Goal: Transaction & Acquisition: Purchase product/service

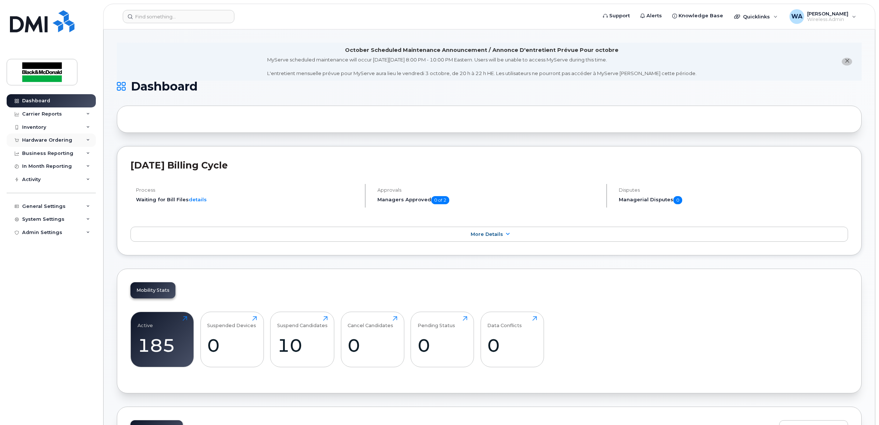
click at [55, 140] on div "Hardware Ordering" at bounding box center [47, 140] width 50 height 6
click at [41, 172] on link "Orders" at bounding box center [58, 168] width 76 height 14
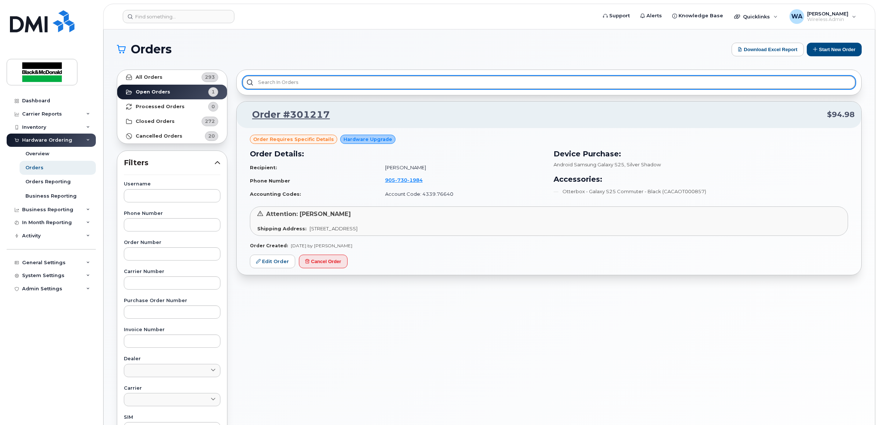
click at [499, 81] on input "text" at bounding box center [548, 82] width 613 height 13
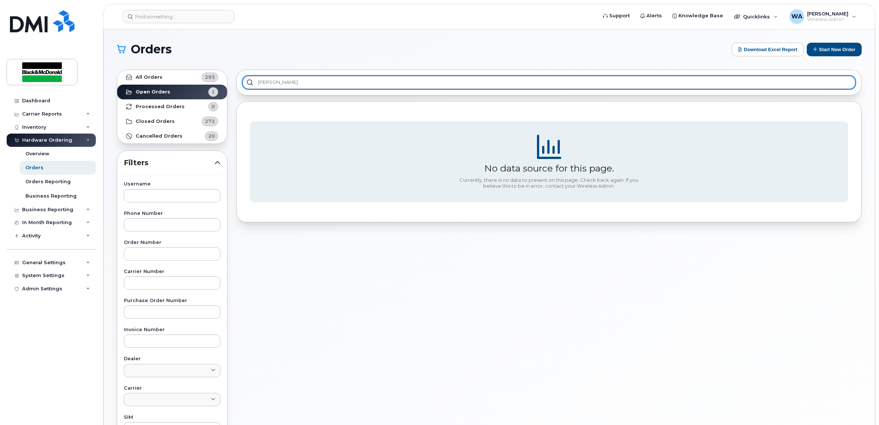
type input "[PERSON_NAME]"
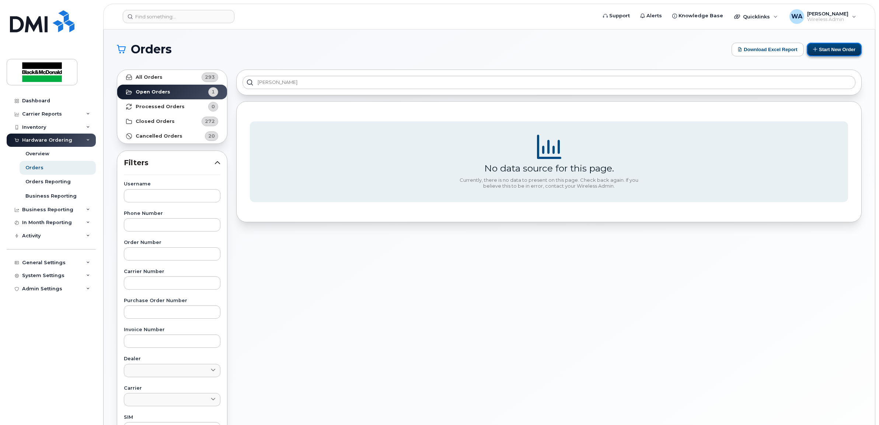
click at [819, 51] on button "Start New Order" at bounding box center [833, 50] width 55 height 14
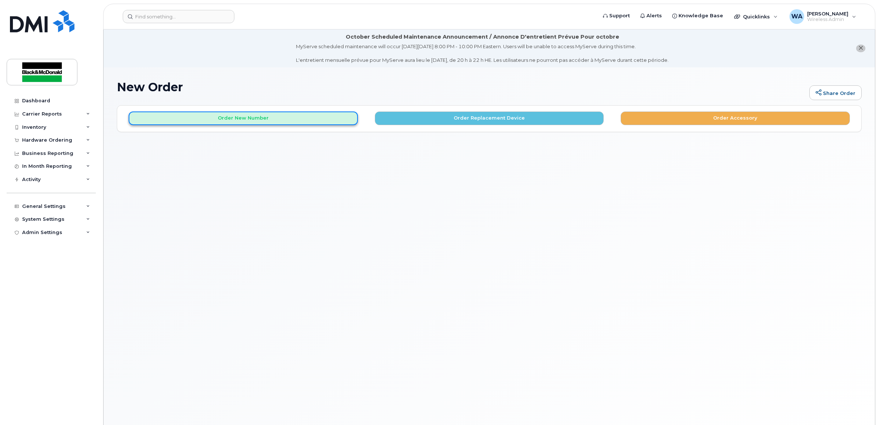
click at [278, 119] on button "Order New Number" at bounding box center [243, 119] width 229 height 14
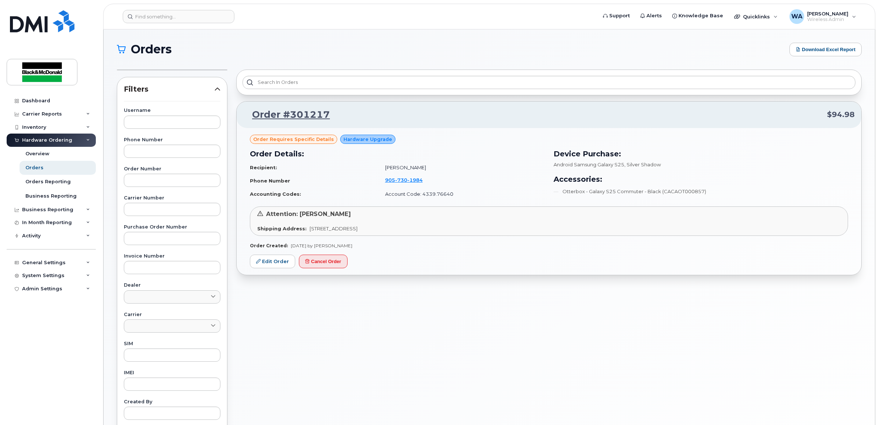
click at [49, 139] on div "Hardware Ordering" at bounding box center [47, 140] width 50 height 6
click at [48, 146] on div "Hardware Ordering" at bounding box center [51, 140] width 89 height 13
click at [45, 167] on link "Orders" at bounding box center [58, 168] width 76 height 14
click at [46, 99] on div "Dashboard" at bounding box center [36, 101] width 28 height 6
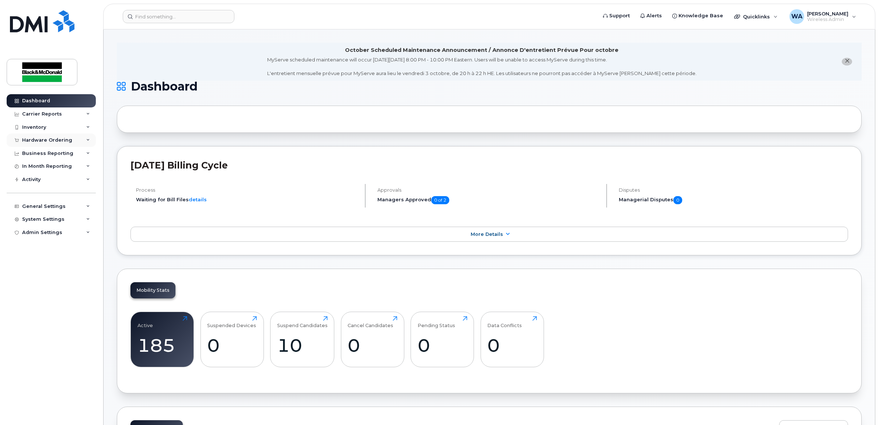
click at [81, 143] on div "Hardware Ordering" at bounding box center [51, 140] width 89 height 13
click at [30, 165] on div "Orders" at bounding box center [34, 168] width 18 height 7
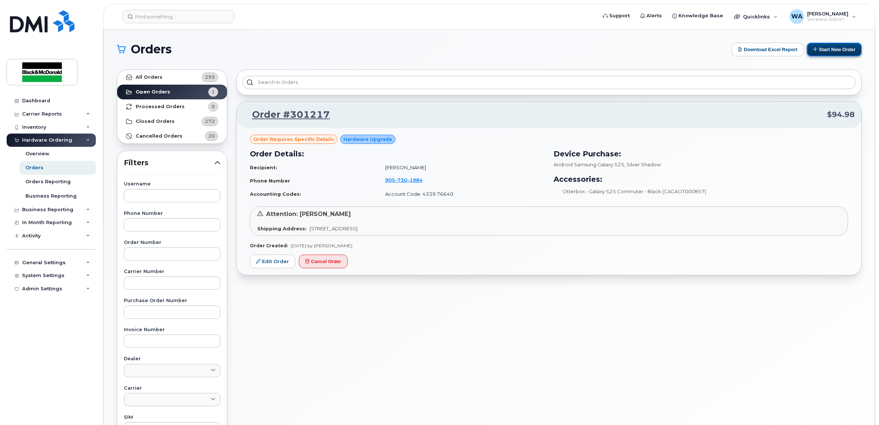
click at [834, 55] on button "Start New Order" at bounding box center [833, 50] width 55 height 14
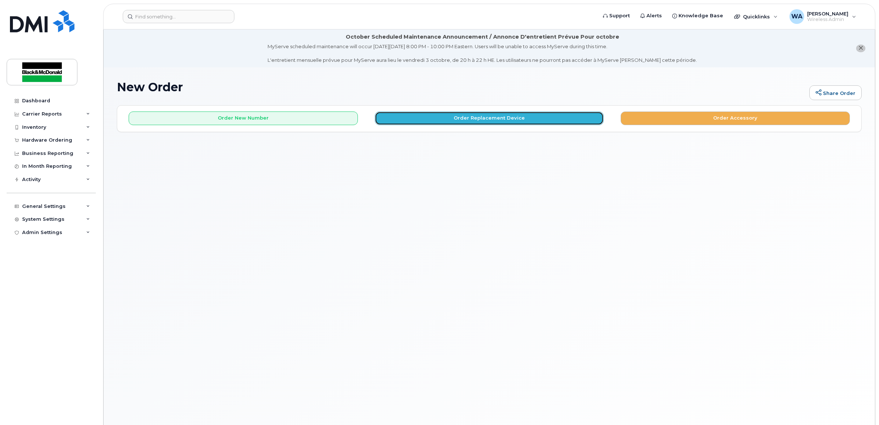
click at [515, 117] on button "Order Replacement Device" at bounding box center [489, 119] width 229 height 14
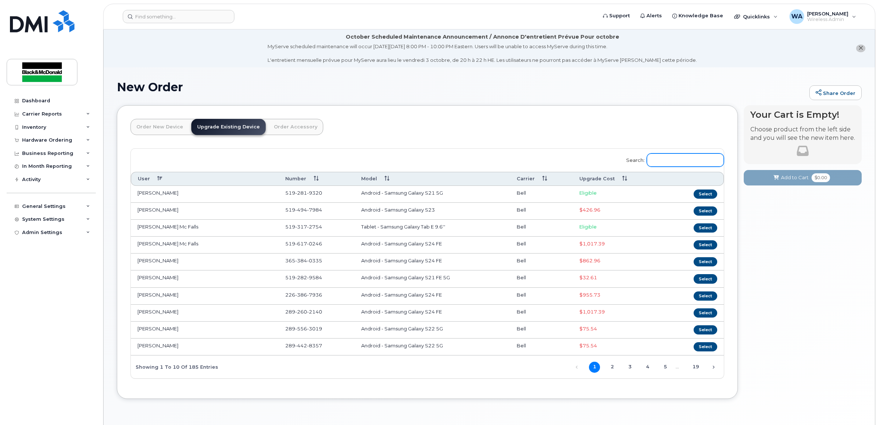
click at [674, 161] on input "Search:" at bounding box center [684, 160] width 77 height 13
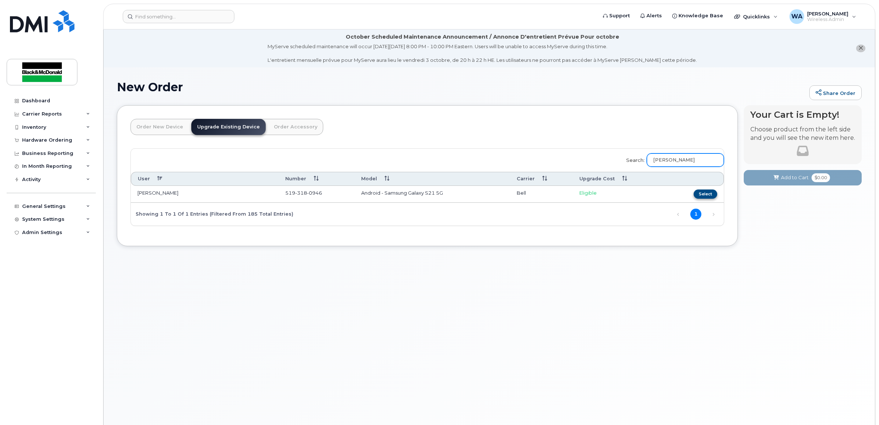
type input "branderhorst"
click at [700, 195] on button "Select" at bounding box center [705, 194] width 24 height 9
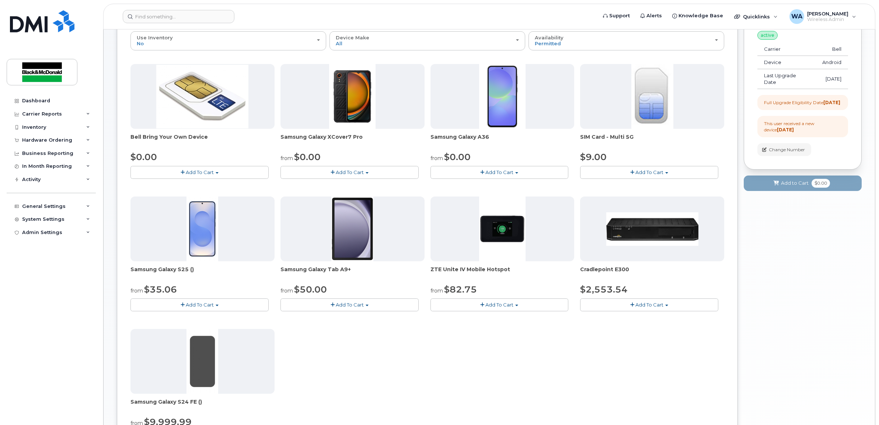
scroll to position [142, 0]
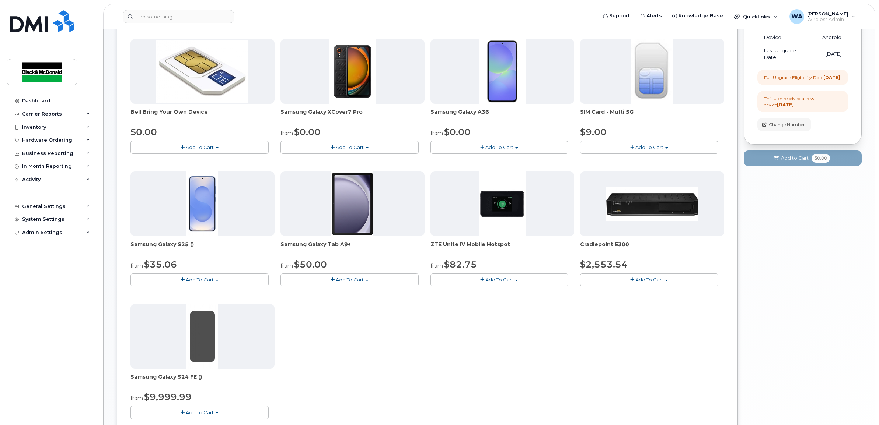
click at [199, 283] on span "Add To Cart" at bounding box center [200, 280] width 28 height 6
click at [195, 293] on link "$35.06 - 3 year term - voice & data plan (128GB)" at bounding box center [197, 293] width 131 height 9
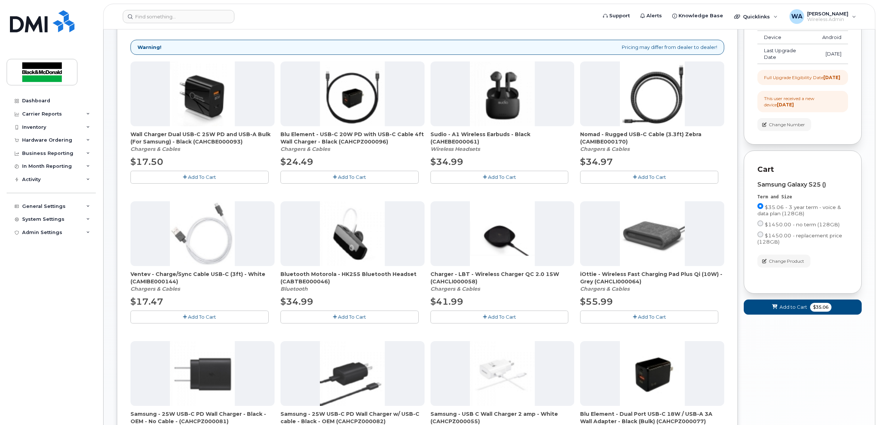
click at [232, 179] on button "Add To Cart" at bounding box center [199, 177] width 138 height 13
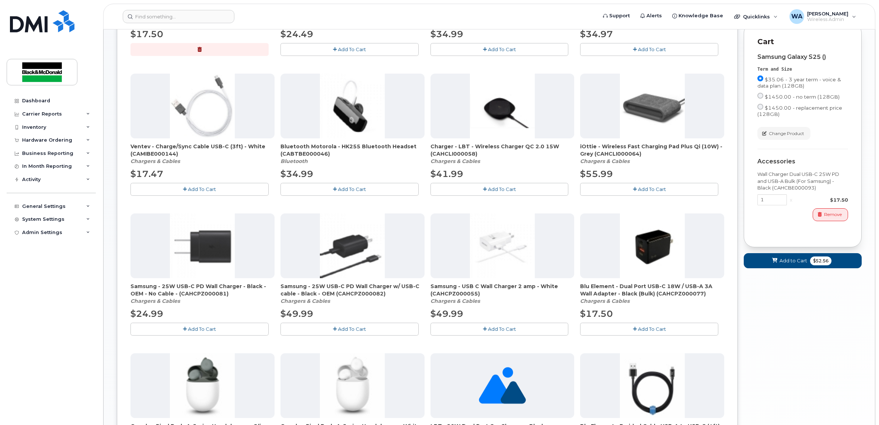
scroll to position [280, 0]
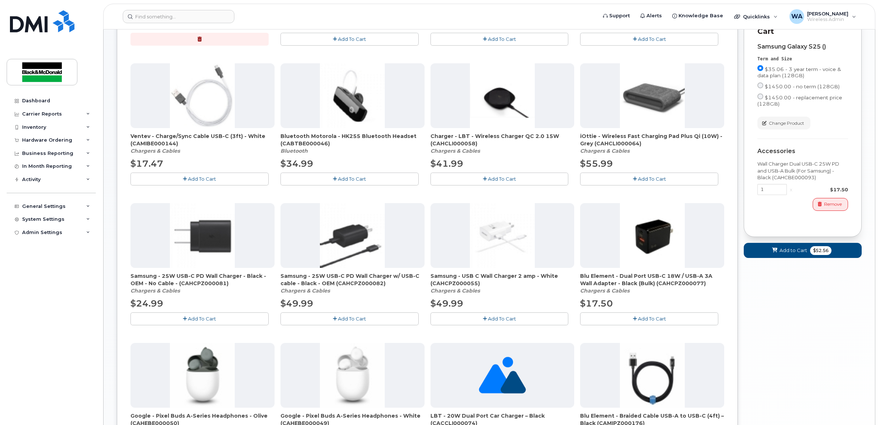
click at [229, 180] on button "Add To Cart" at bounding box center [199, 179] width 138 height 13
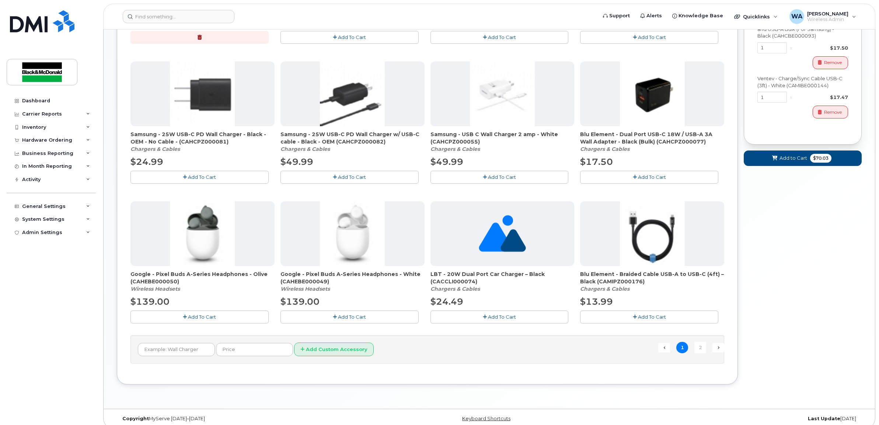
scroll to position [431, 0]
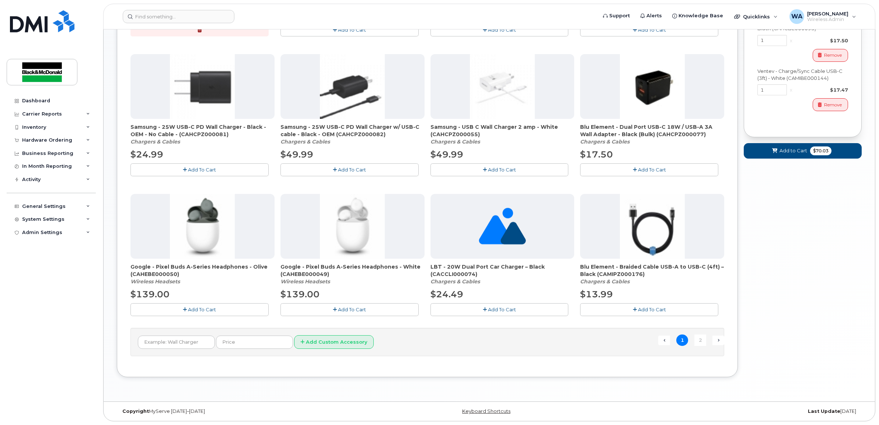
click at [648, 311] on span "Add To Cart" at bounding box center [652, 310] width 28 height 6
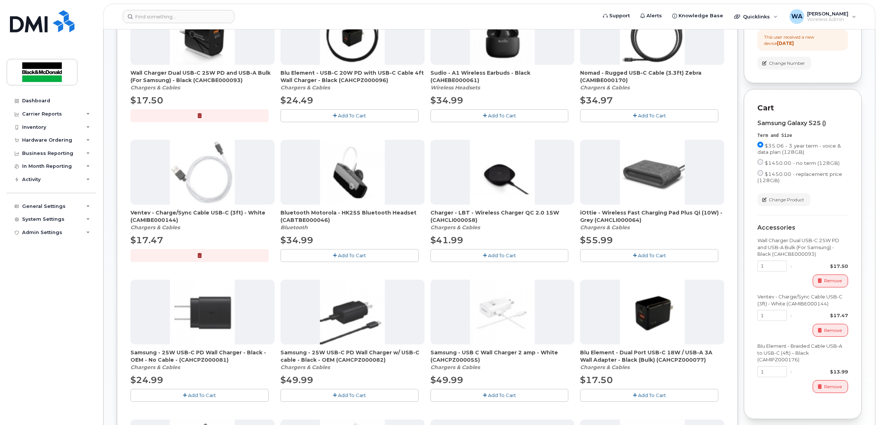
scroll to position [201, 0]
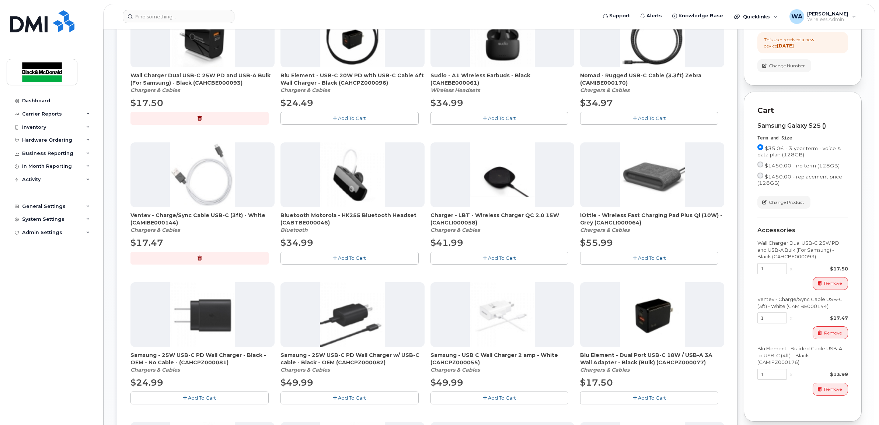
click at [192, 260] on button "button" at bounding box center [199, 258] width 138 height 13
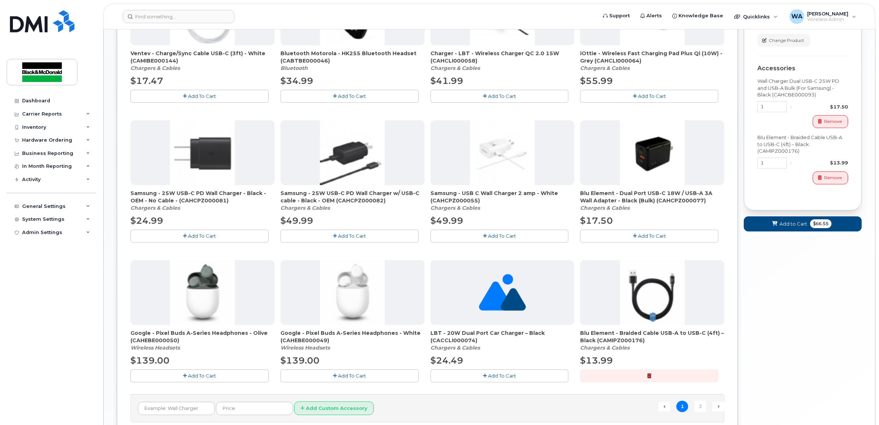
scroll to position [431, 0]
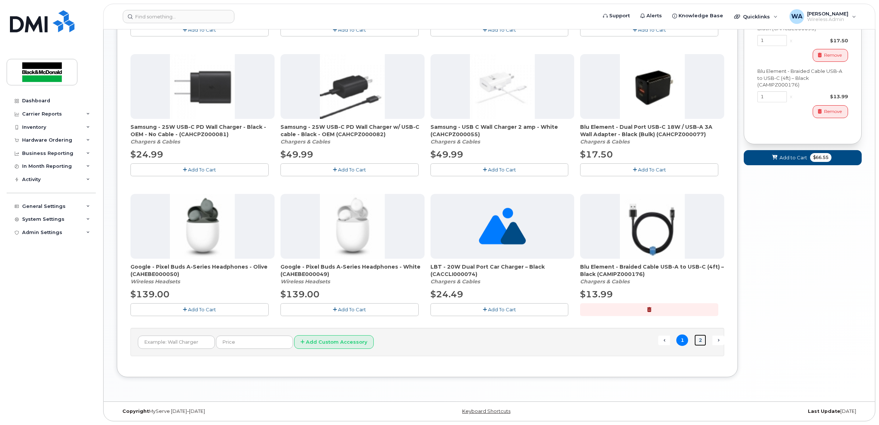
click at [698, 341] on link "2" at bounding box center [700, 340] width 12 height 11
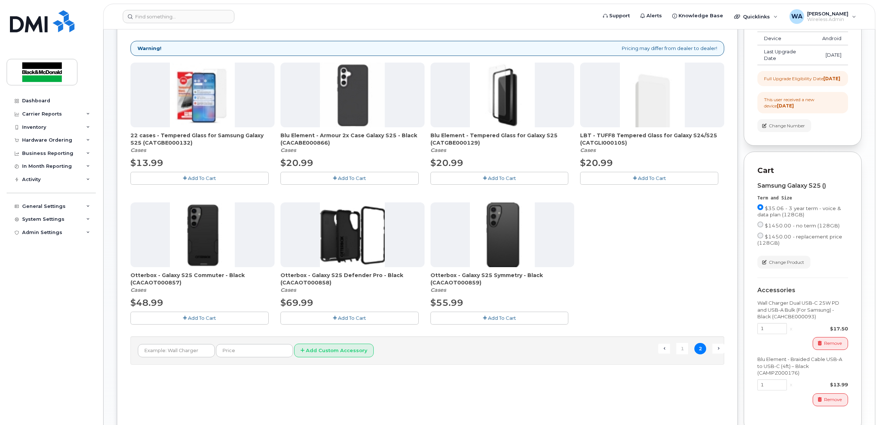
scroll to position [0, 0]
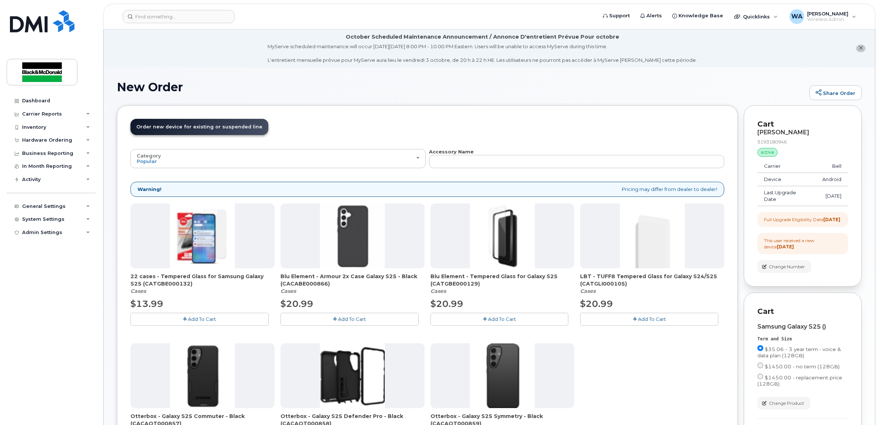
click at [175, 322] on button "Add To Cart" at bounding box center [199, 319] width 138 height 13
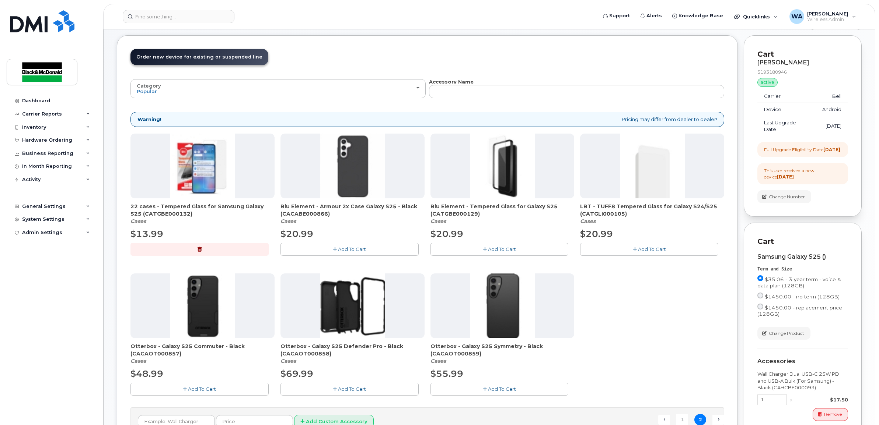
scroll to position [92, 0]
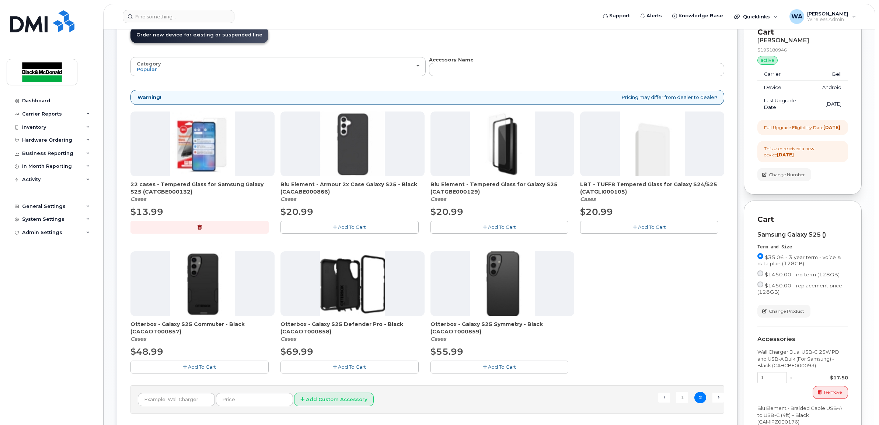
click at [336, 369] on button "Add To Cart" at bounding box center [349, 367] width 138 height 13
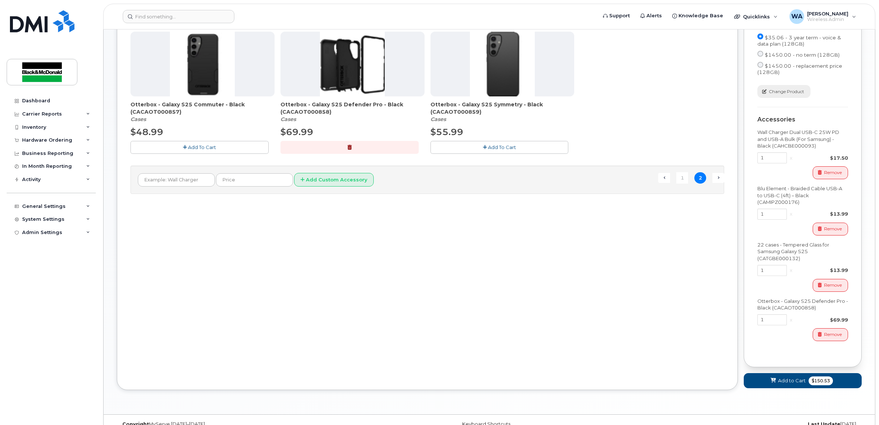
scroll to position [334, 0]
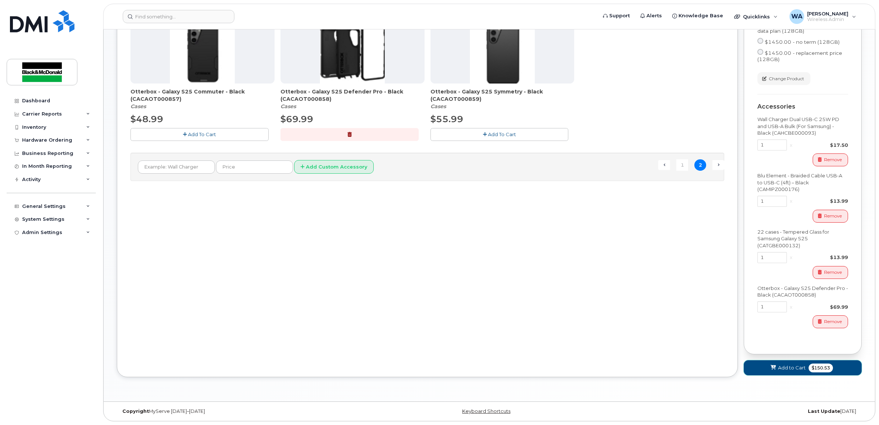
click at [811, 370] on span "$150.53" at bounding box center [820, 368] width 24 height 9
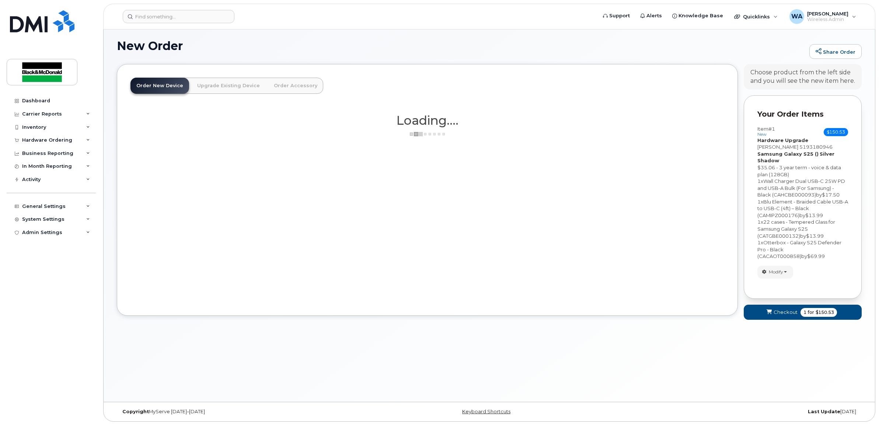
scroll to position [234, 0]
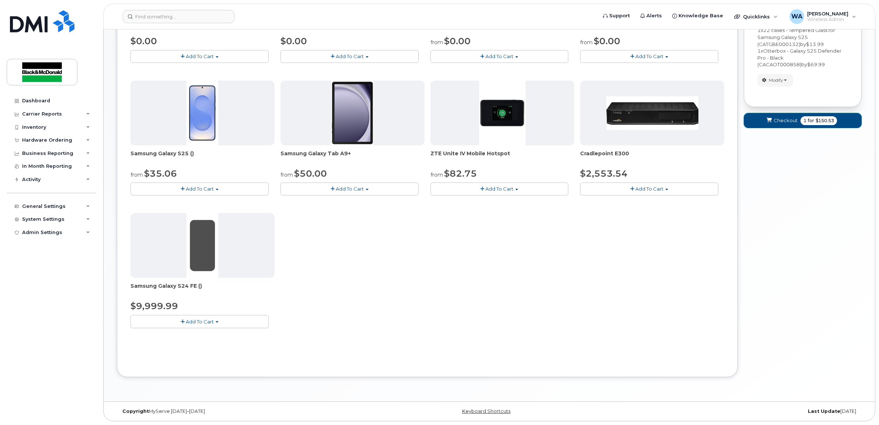
click at [796, 120] on button "Checkout 1 for $150.53" at bounding box center [802, 120] width 118 height 15
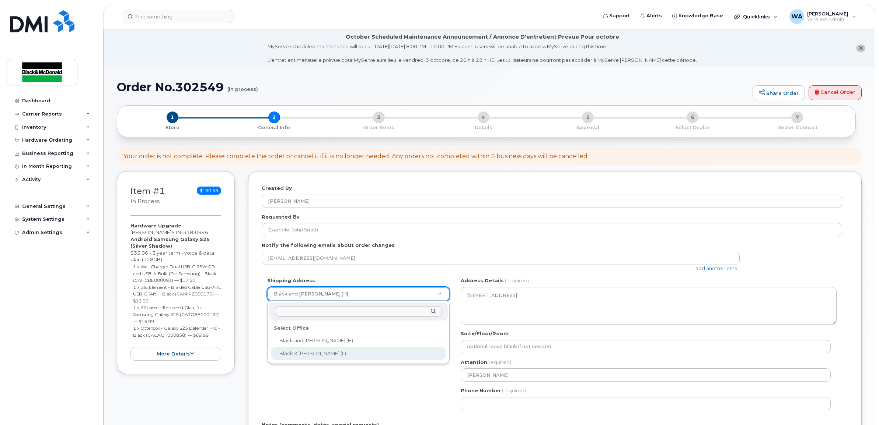
select select
type textarea "95 Bessemer Rd Unit 1 London Ontario N6E 1P9"
type input "[PERSON_NAME]"
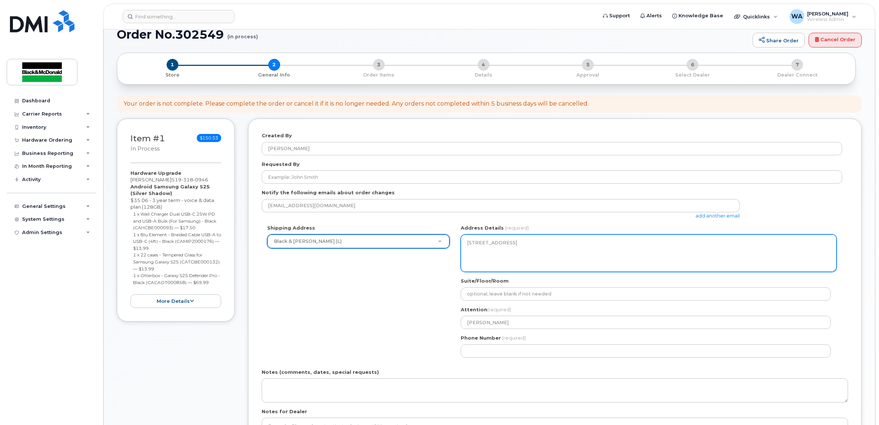
scroll to position [230, 0]
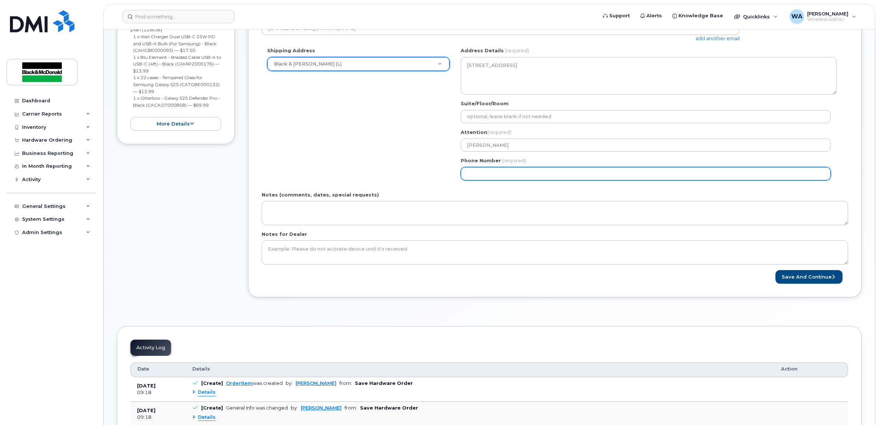
click at [494, 176] on input "Phone Number" at bounding box center [645, 173] width 370 height 13
select select
type input "519681480"
select select
type input "5196814801"
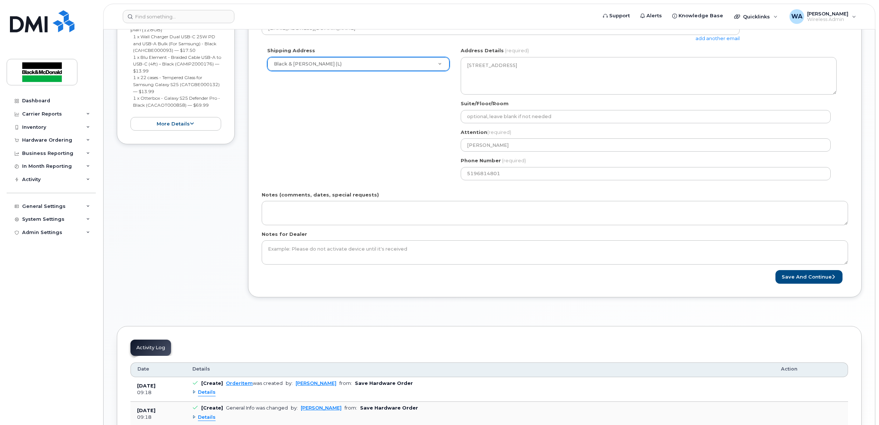
click at [399, 128] on div "Shipping Address Black & McDonald (L) Black and McDonald (H) Black & McDonald (…" at bounding box center [552, 116] width 580 height 139
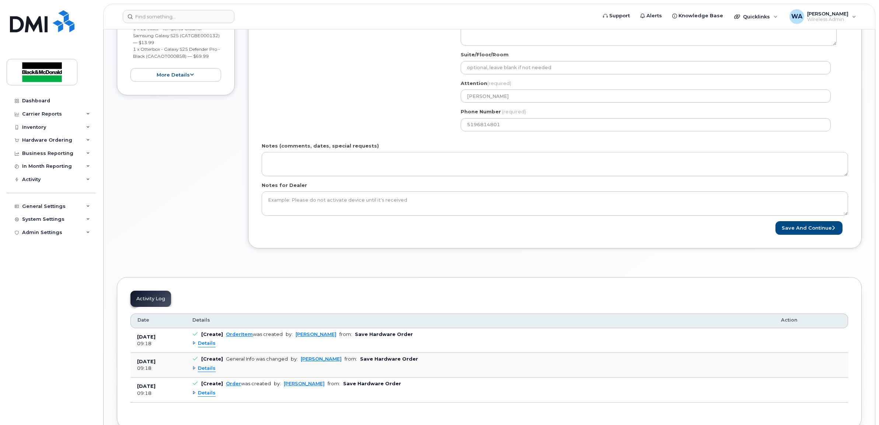
scroll to position [322, 0]
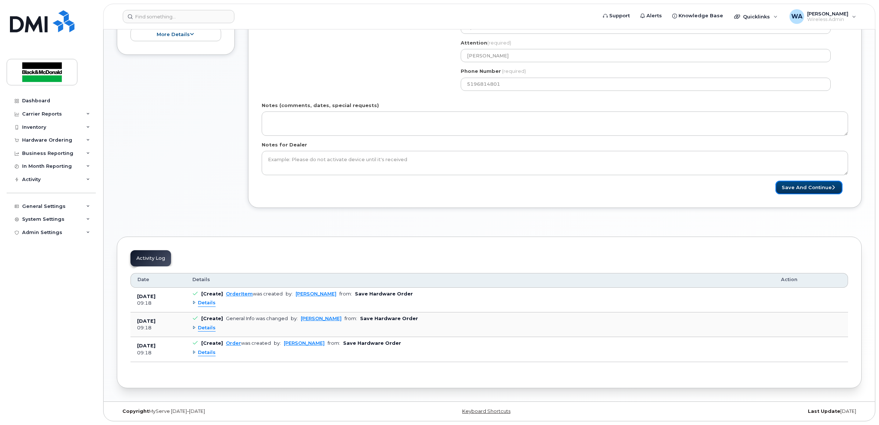
click at [807, 185] on button "Save and Continue" at bounding box center [808, 188] width 67 height 14
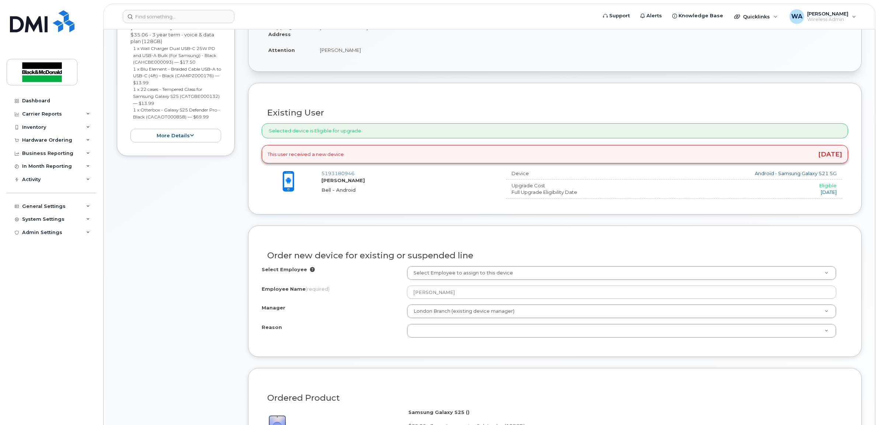
scroll to position [368, 0]
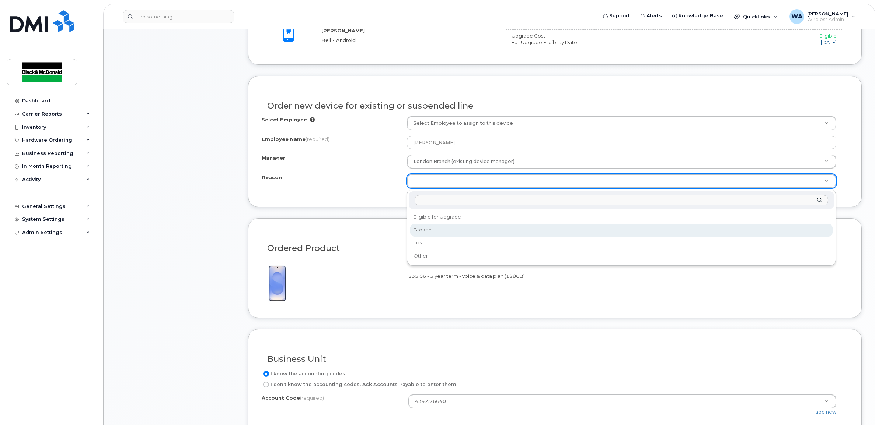
select select "broken"
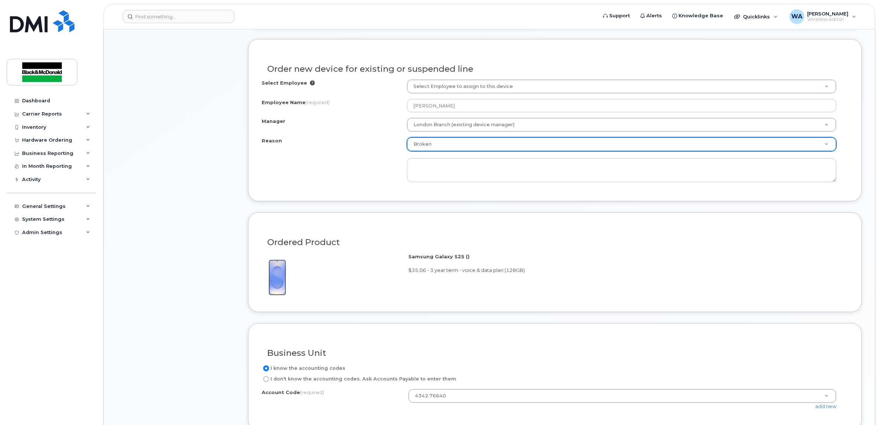
scroll to position [599, 0]
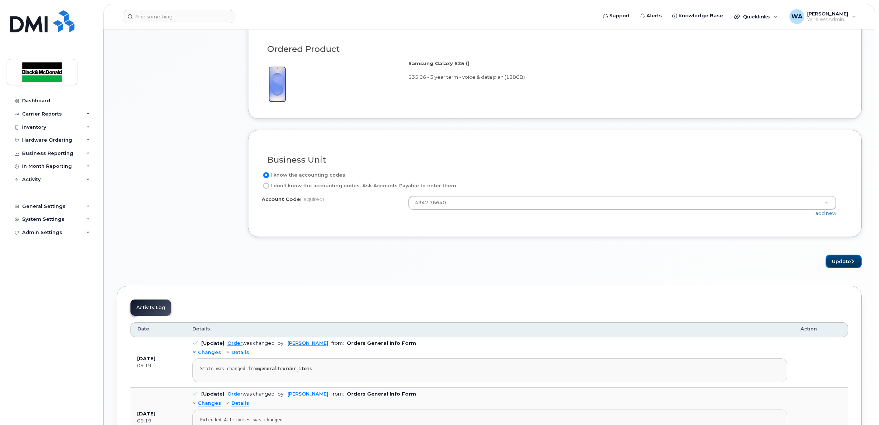
click at [838, 264] on button "Update" at bounding box center [843, 262] width 36 height 14
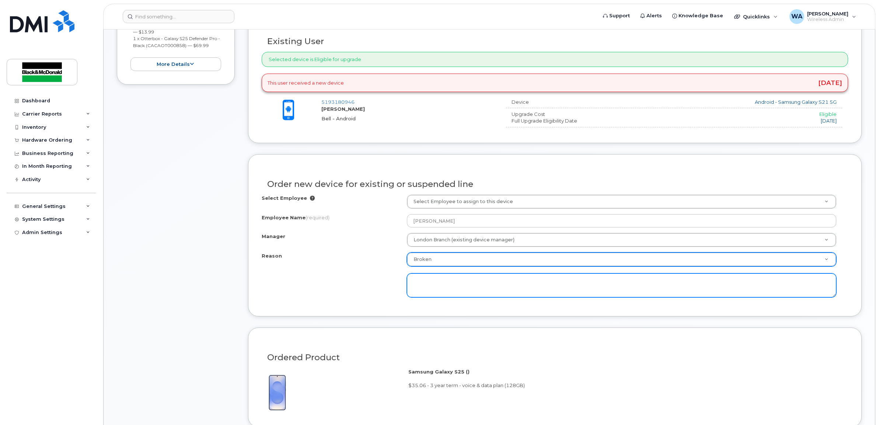
scroll to position [290, 0]
click at [511, 292] on textarea at bounding box center [621, 286] width 429 height 24
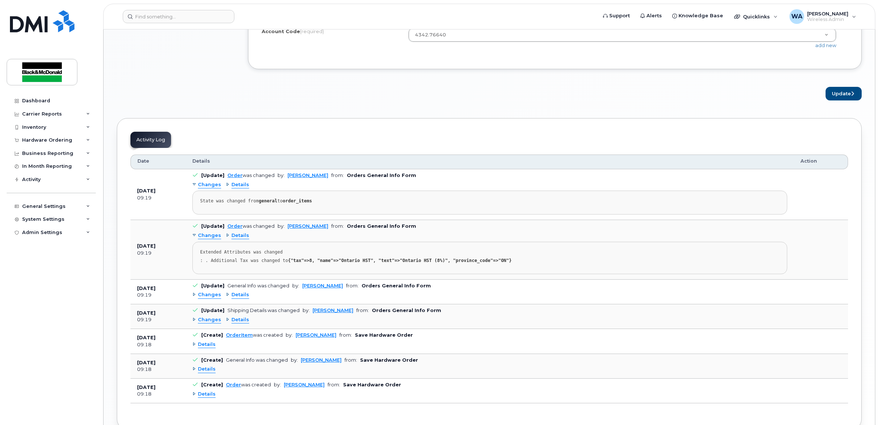
scroll to position [814, 0]
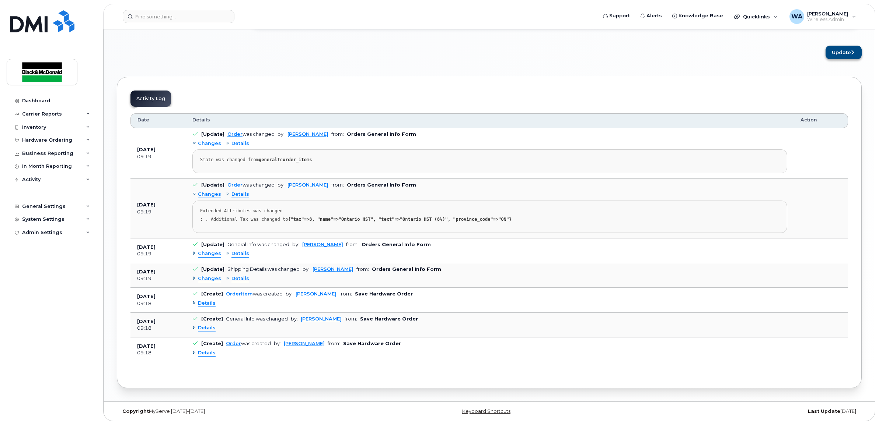
type textarea "screen cracked"
click at [844, 46] on button "Update" at bounding box center [843, 53] width 36 height 14
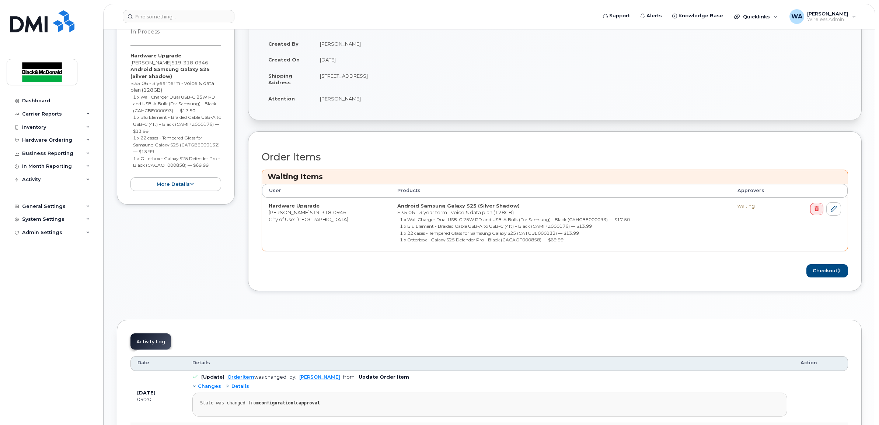
scroll to position [138, 0]
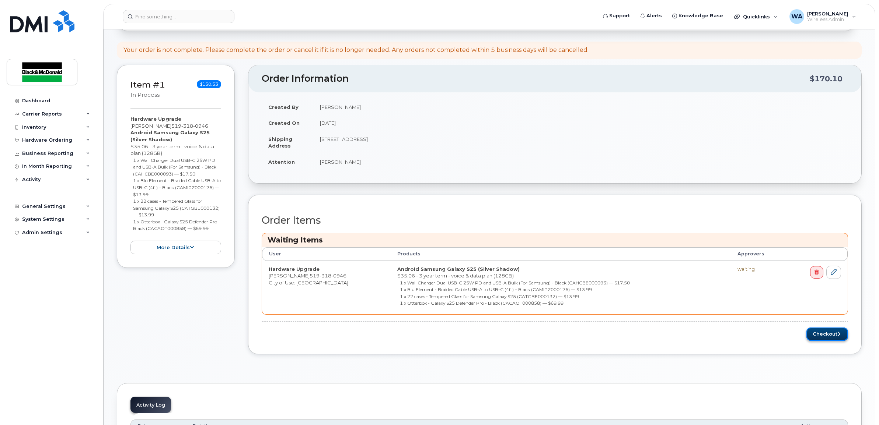
click at [826, 334] on button "Checkout" at bounding box center [827, 335] width 42 height 14
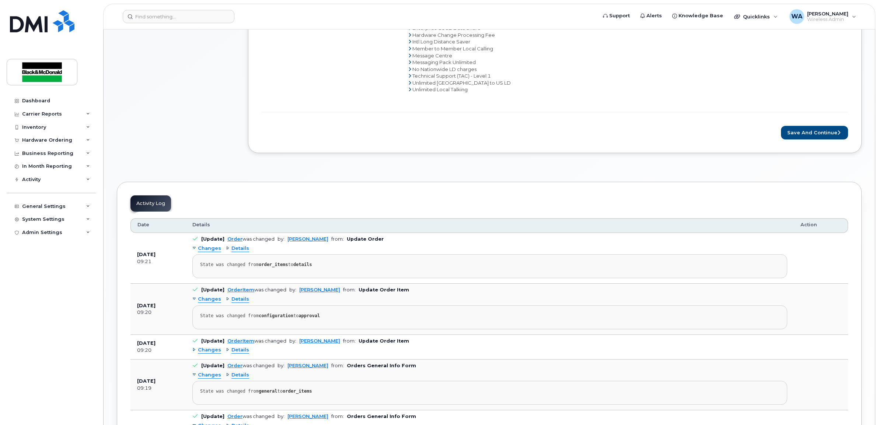
scroll to position [460, 0]
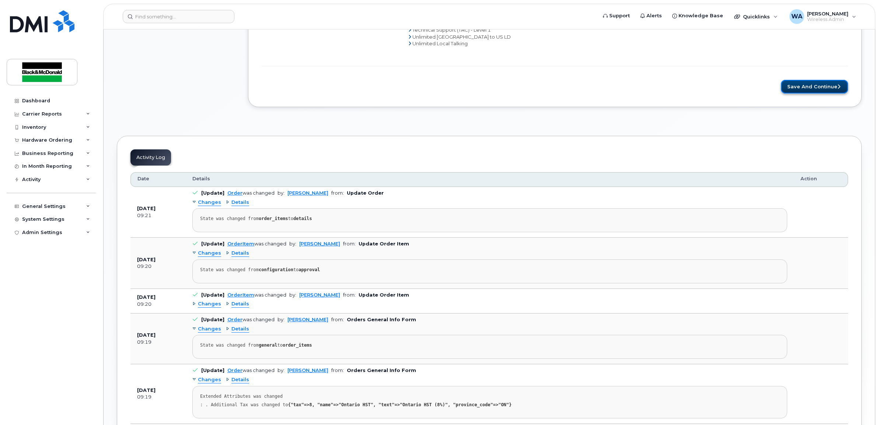
click at [809, 90] on button "Save and Continue" at bounding box center [814, 87] width 67 height 14
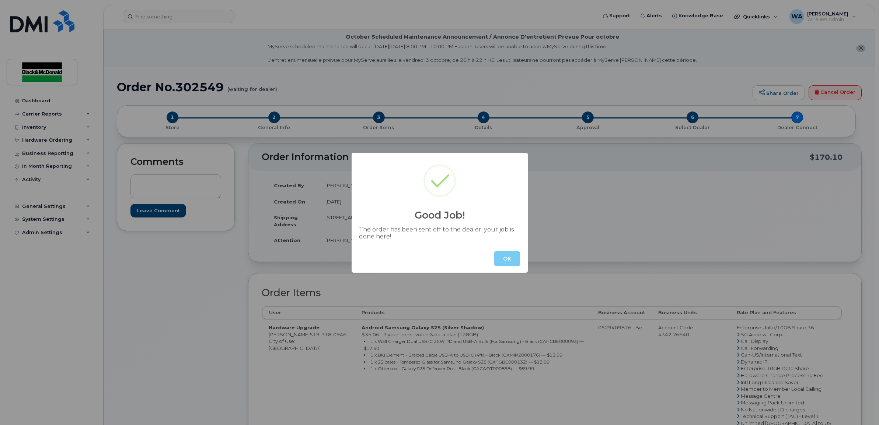
click at [505, 260] on button "OK" at bounding box center [507, 259] width 26 height 15
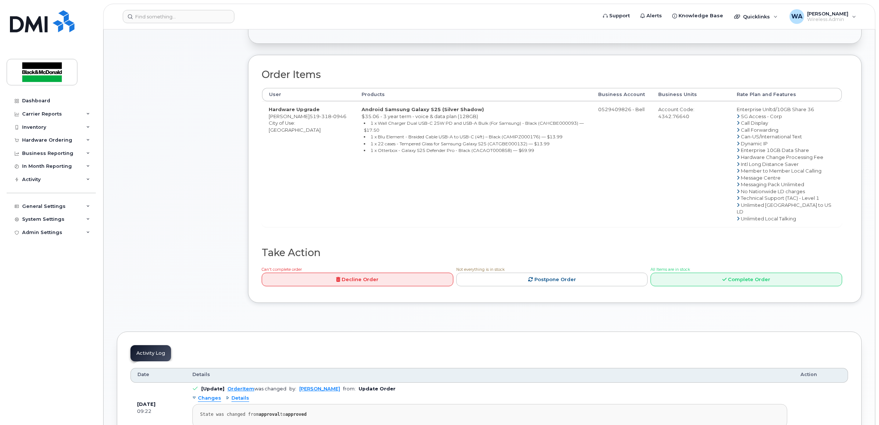
scroll to position [230, 0]
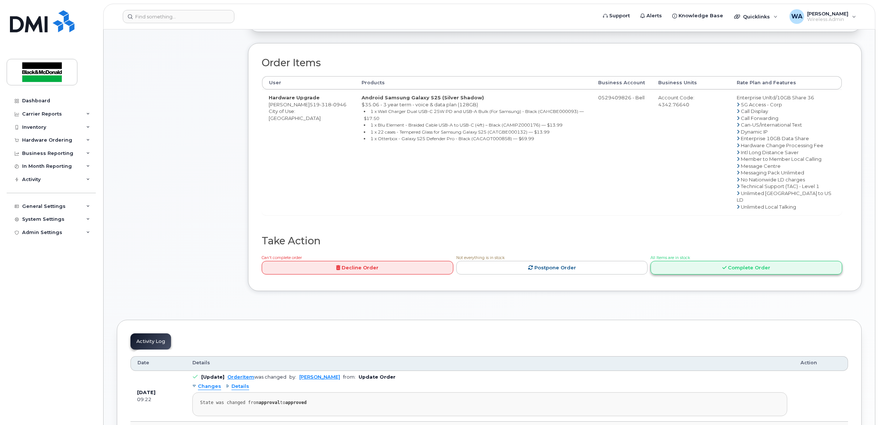
click at [744, 275] on link "Complete Order" at bounding box center [746, 268] width 192 height 14
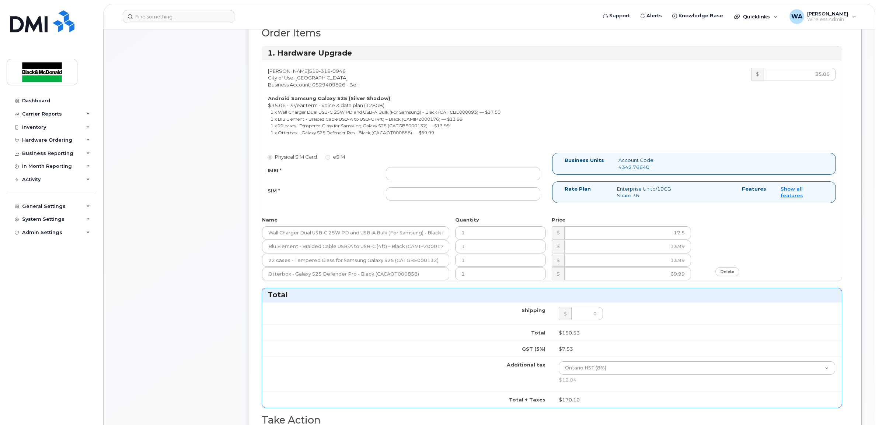
scroll to position [276, 0]
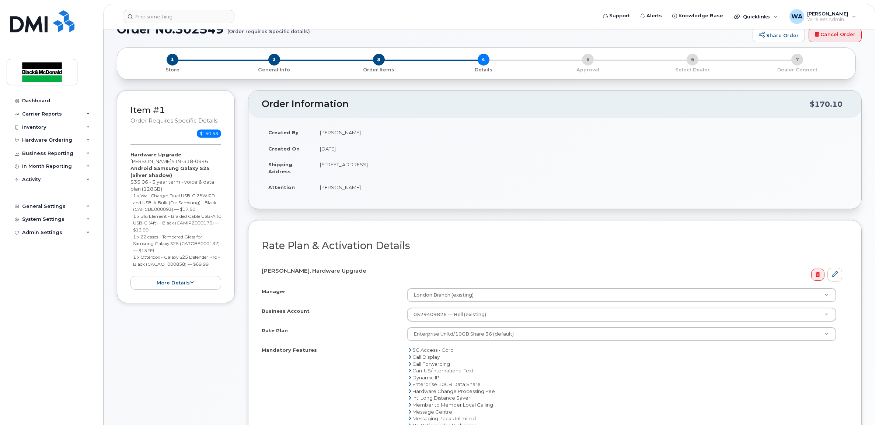
scroll to position [230, 0]
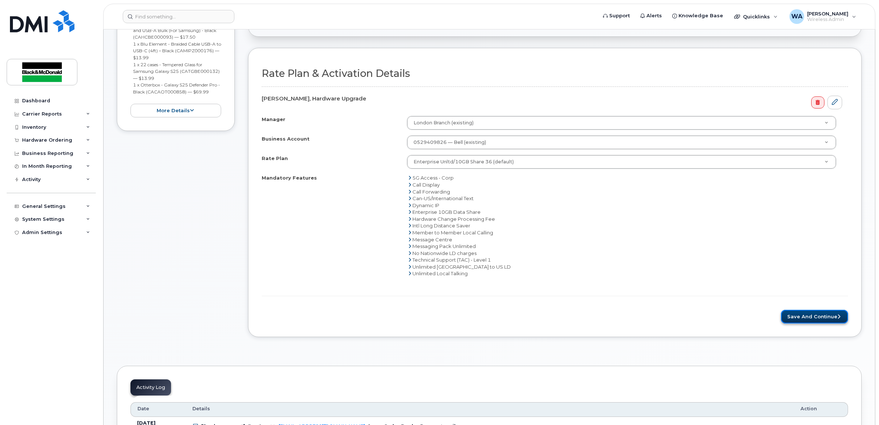
click at [820, 321] on button "Save and Continue" at bounding box center [814, 317] width 67 height 14
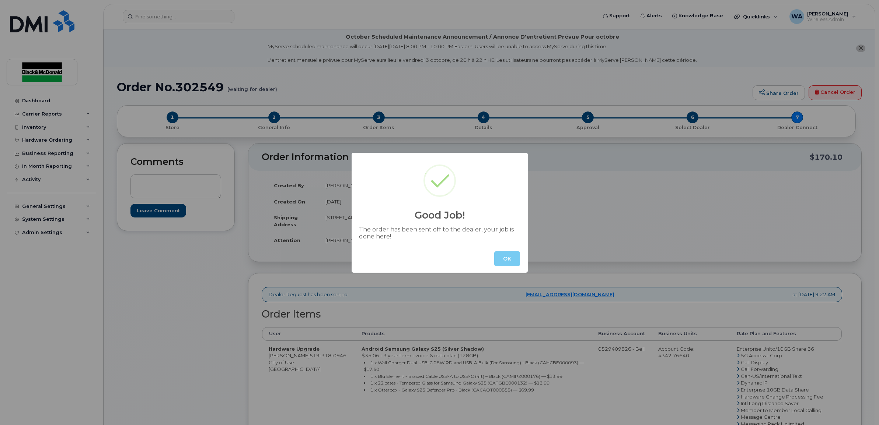
click at [508, 258] on button "OK" at bounding box center [507, 259] width 26 height 15
